Goal: Use online tool/utility: Utilize a website feature to perform a specific function

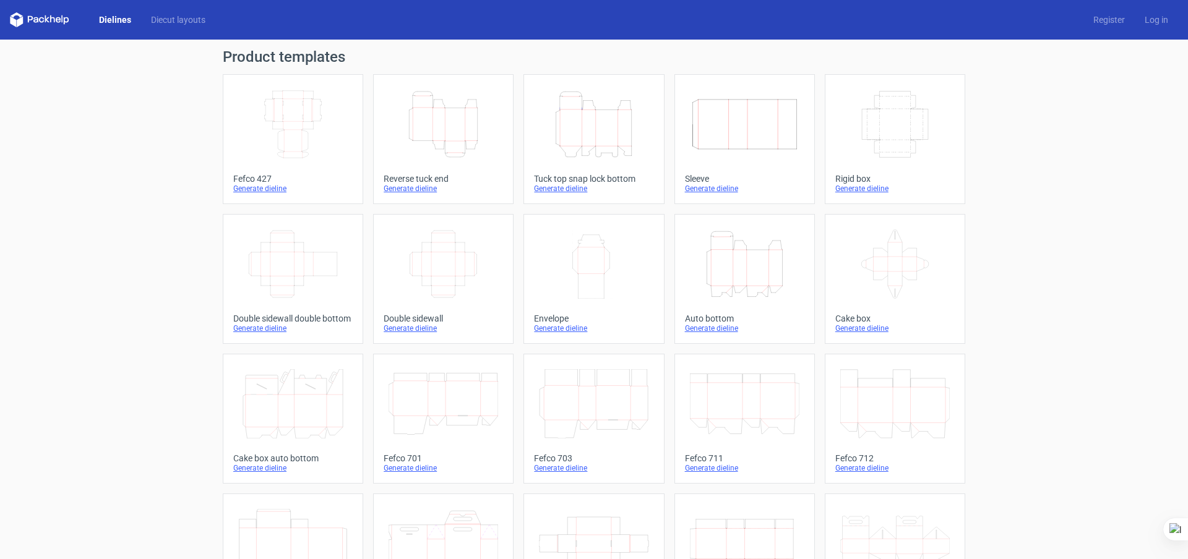
click at [910, 144] on icon "Width Depth Height" at bounding box center [895, 124] width 110 height 69
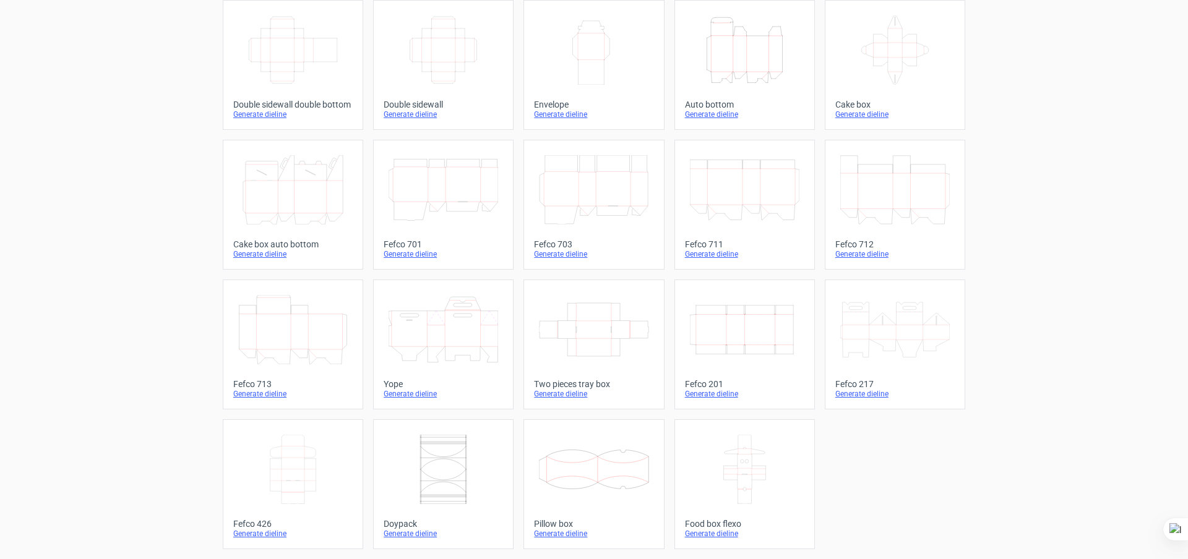
scroll to position [49, 0]
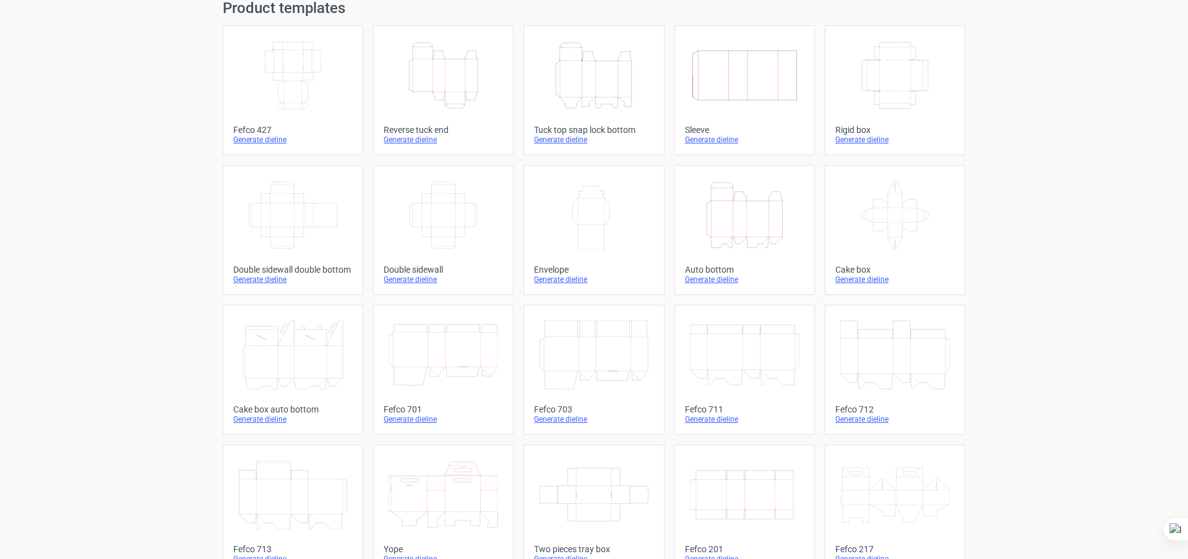
click at [458, 192] on icon "Width Depth Height" at bounding box center [444, 215] width 110 height 69
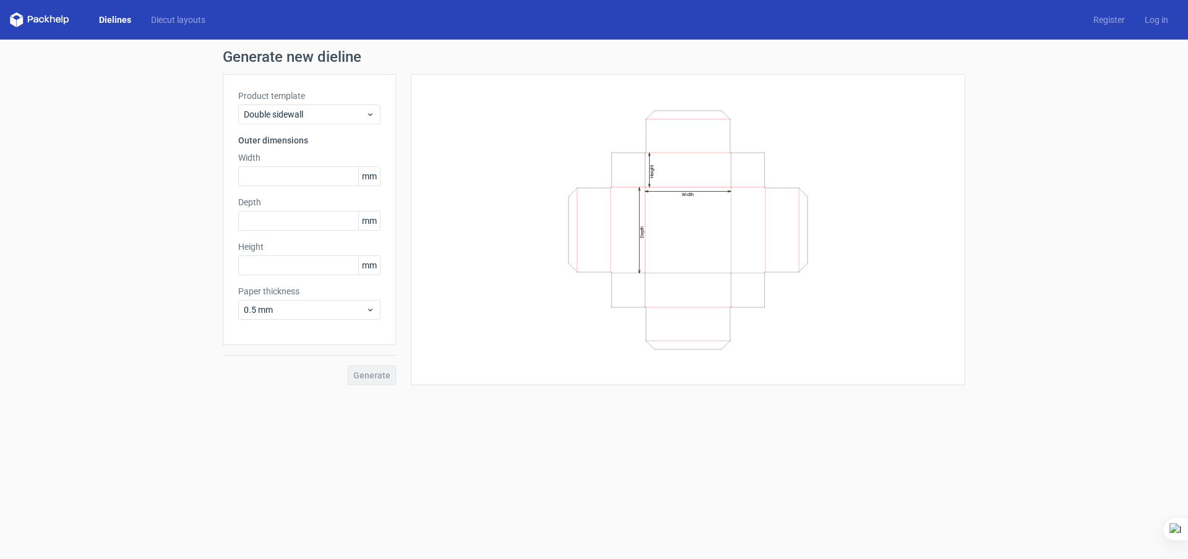
click at [41, 21] on icon at bounding box center [39, 19] width 59 height 15
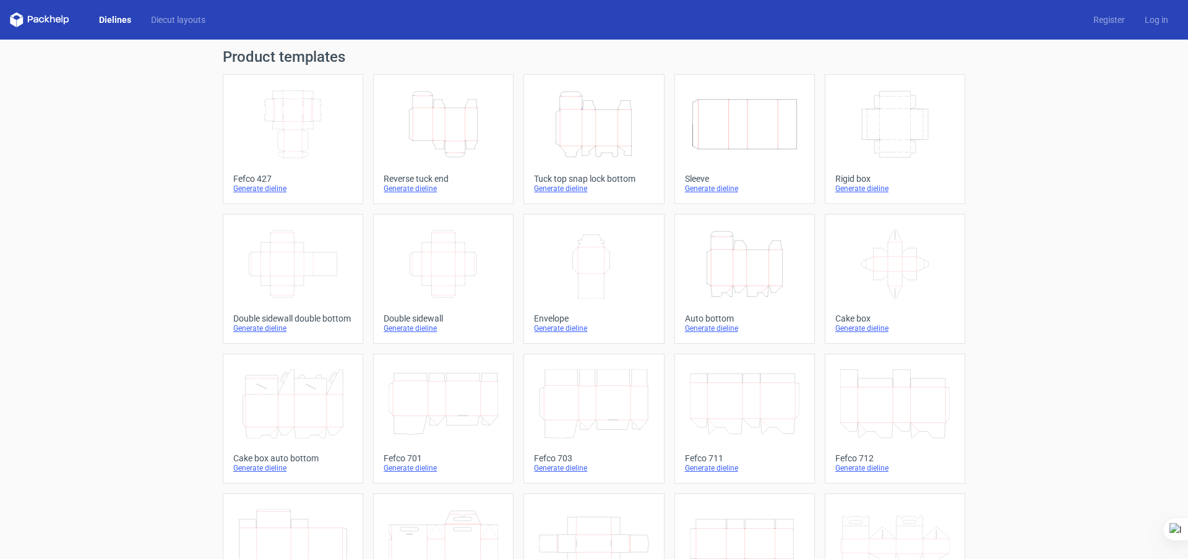
click at [446, 262] on icon "Width Depth Height" at bounding box center [444, 264] width 110 height 69
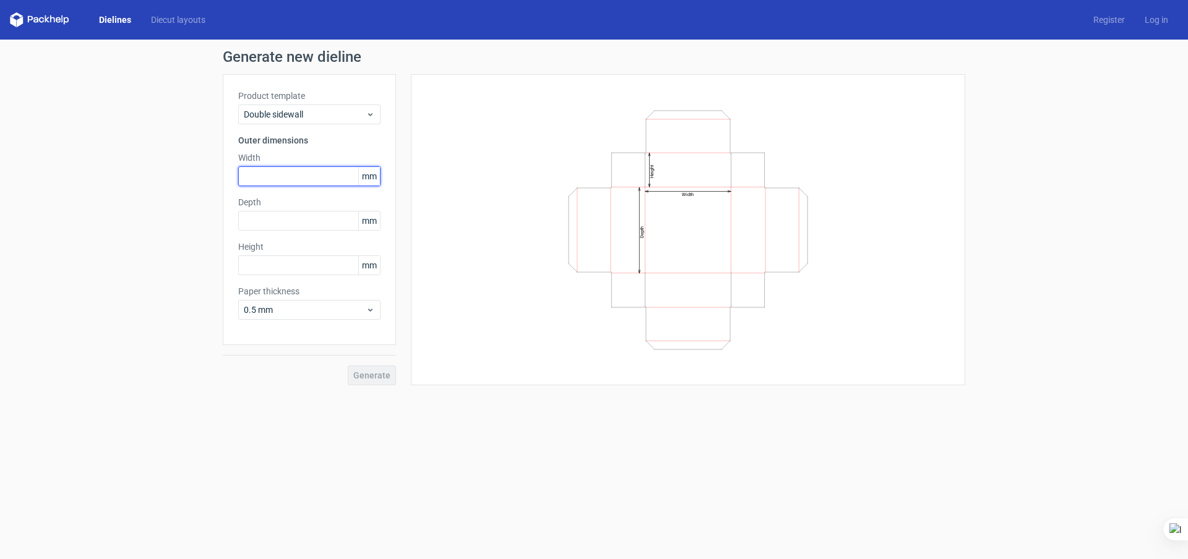
click at [267, 182] on input "text" at bounding box center [309, 176] width 142 height 20
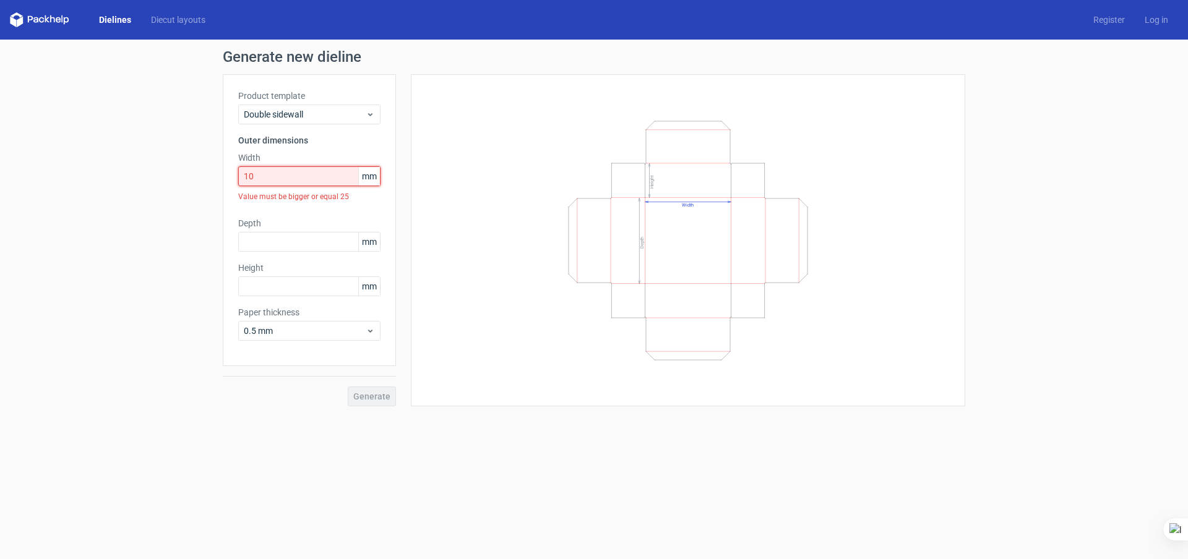
drag, startPoint x: 269, startPoint y: 178, endPoint x: 204, endPoint y: 172, distance: 65.9
click at [204, 172] on div "Generate new dieline Product template Double sidewall Outer dimensions Width 10…" at bounding box center [594, 228] width 1188 height 377
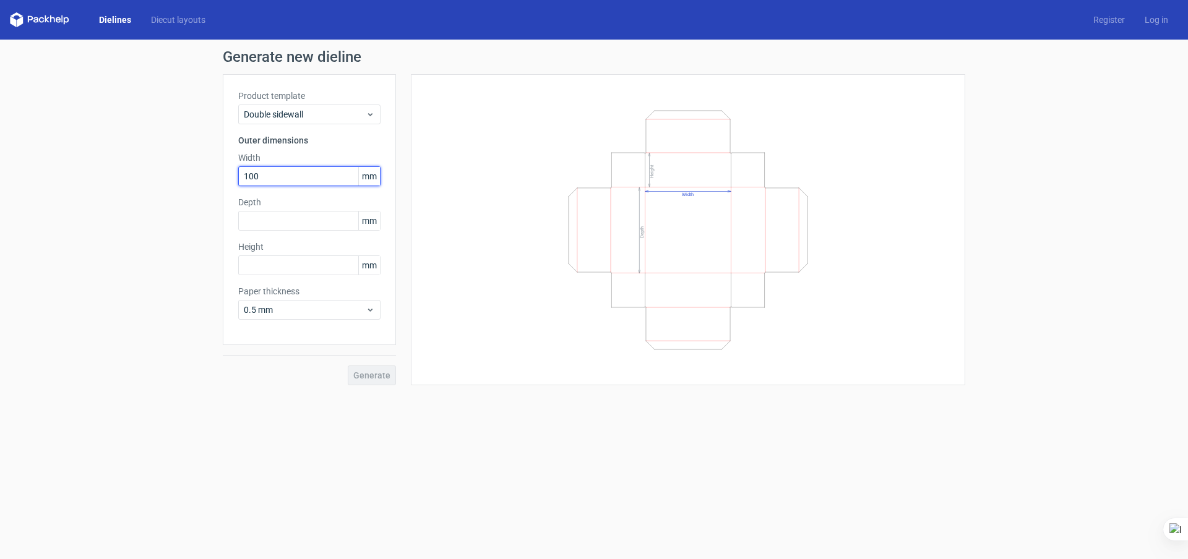
type input "100"
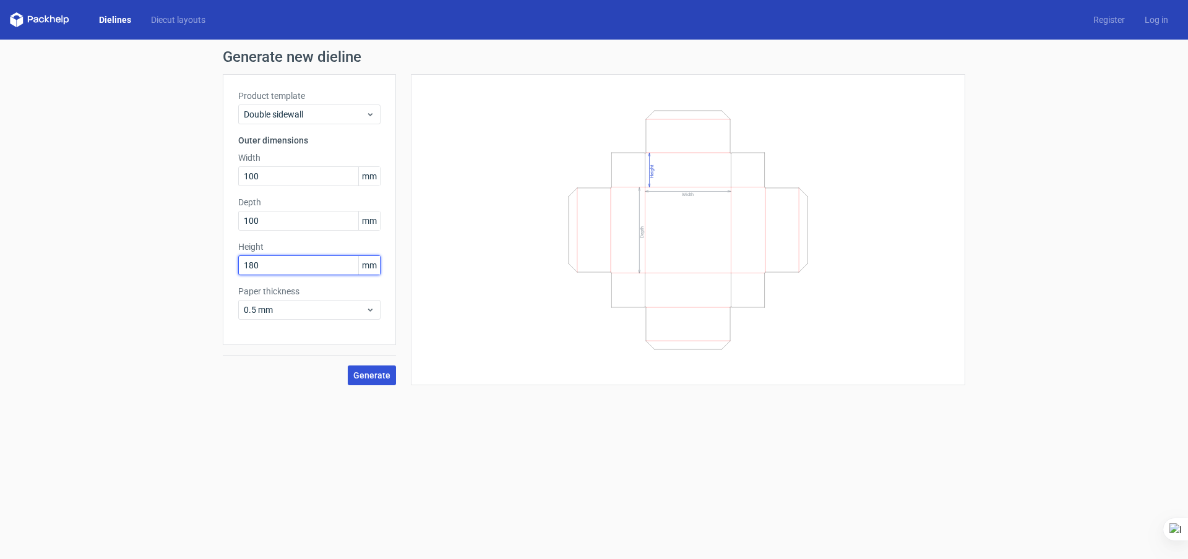
type input "180"
click at [371, 376] on span "Generate" at bounding box center [371, 375] width 37 height 9
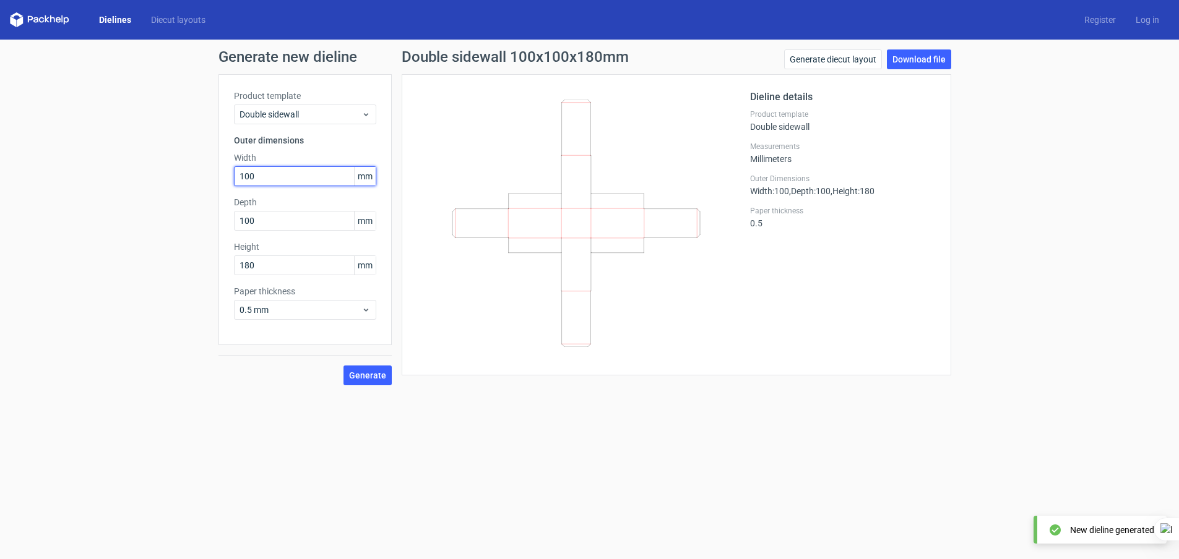
click at [267, 177] on input "100" at bounding box center [305, 176] width 142 height 20
drag, startPoint x: 267, startPoint y: 177, endPoint x: 165, endPoint y: 176, distance: 101.5
click at [165, 176] on div "Generate new dieline Product template Double sidewall Outer dimensions Width 10…" at bounding box center [589, 218] width 1179 height 356
type input "90"
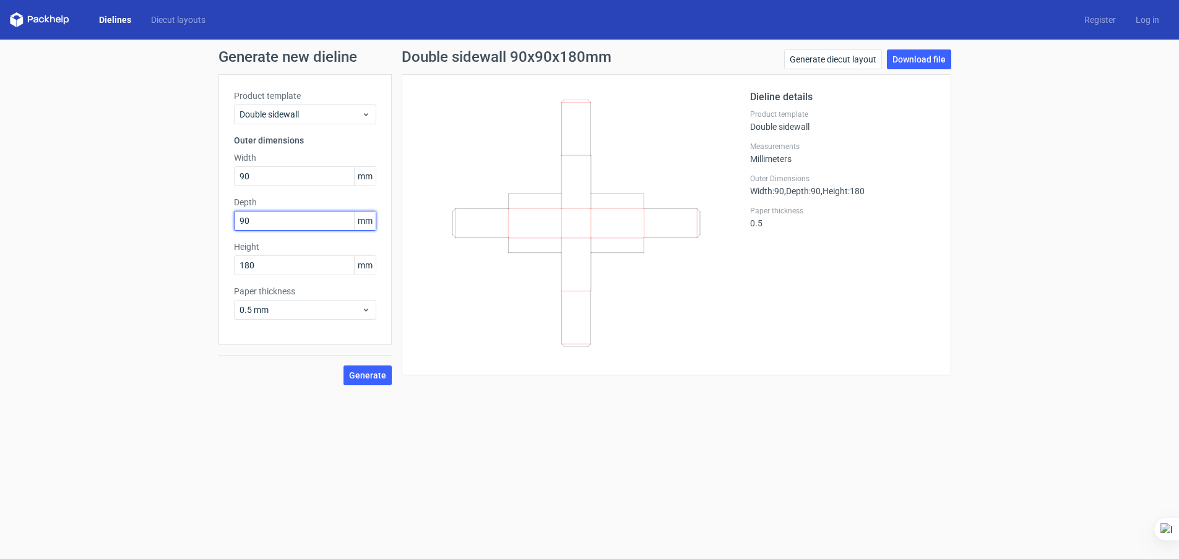
type input "90"
click at [360, 371] on span "Generate" at bounding box center [367, 375] width 37 height 9
